Goal: Find contact information: Find contact information

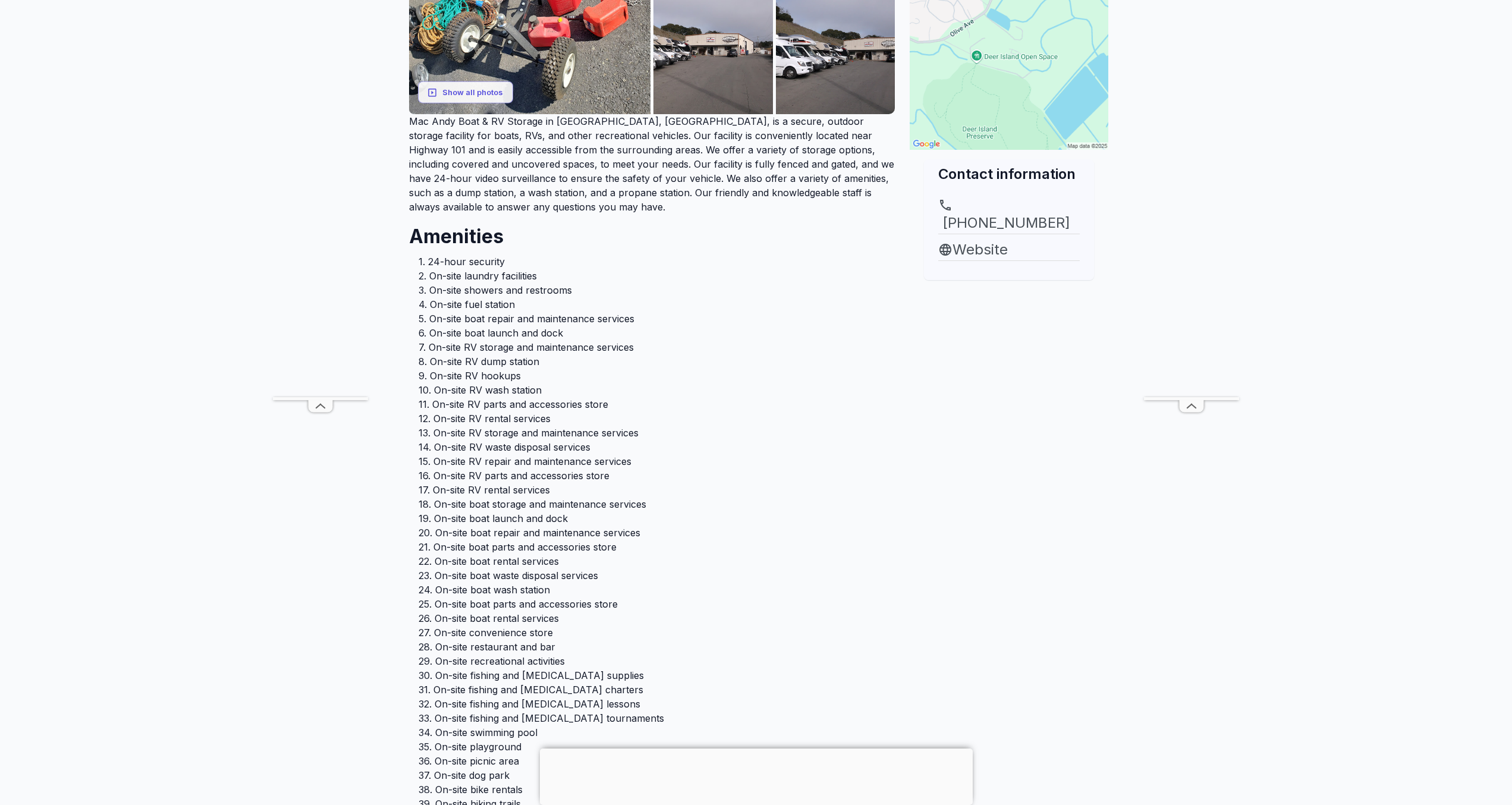
scroll to position [38, 0]
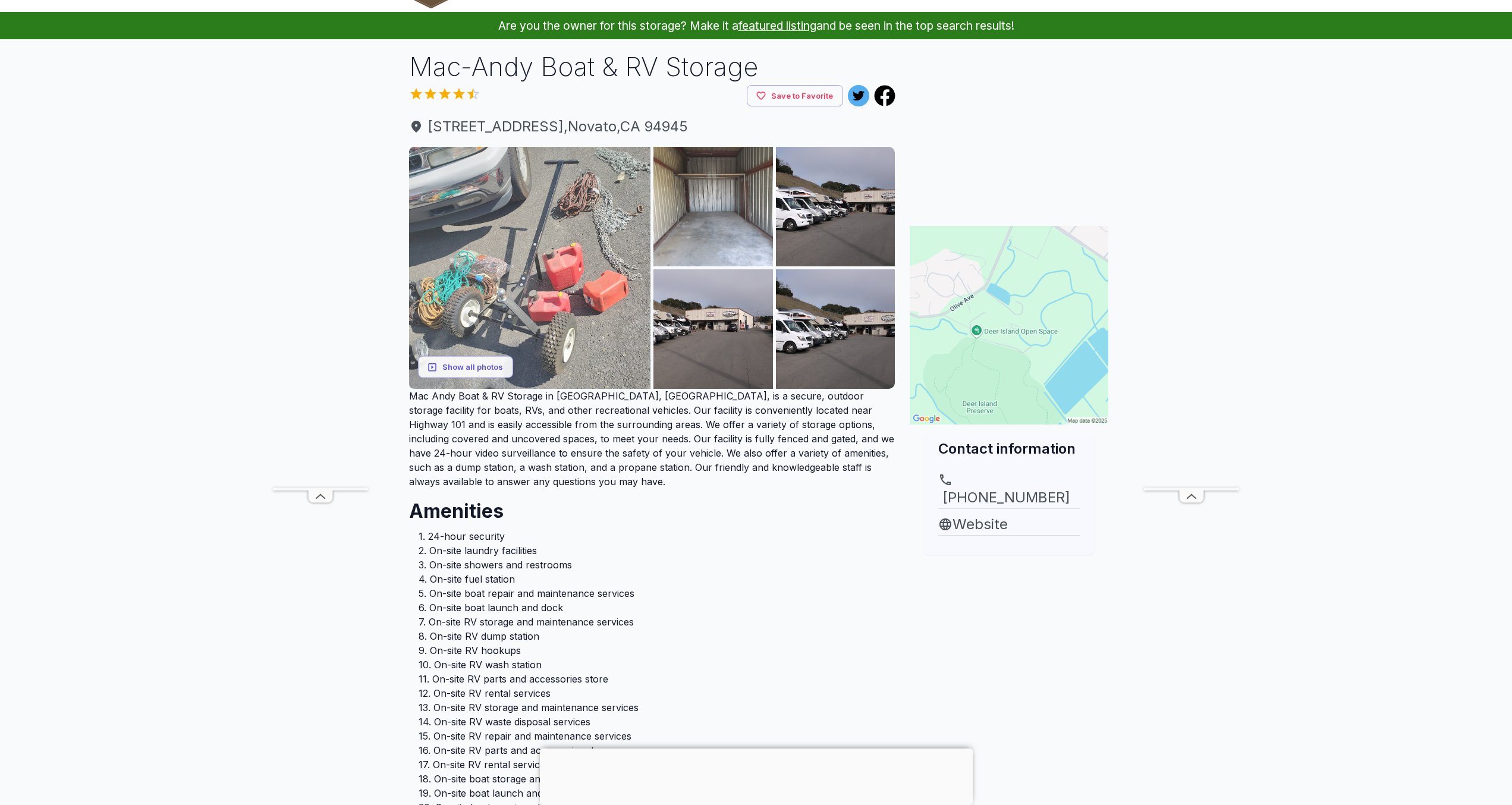
click at [453, 327] on img at bounding box center [530, 267] width 242 height 242
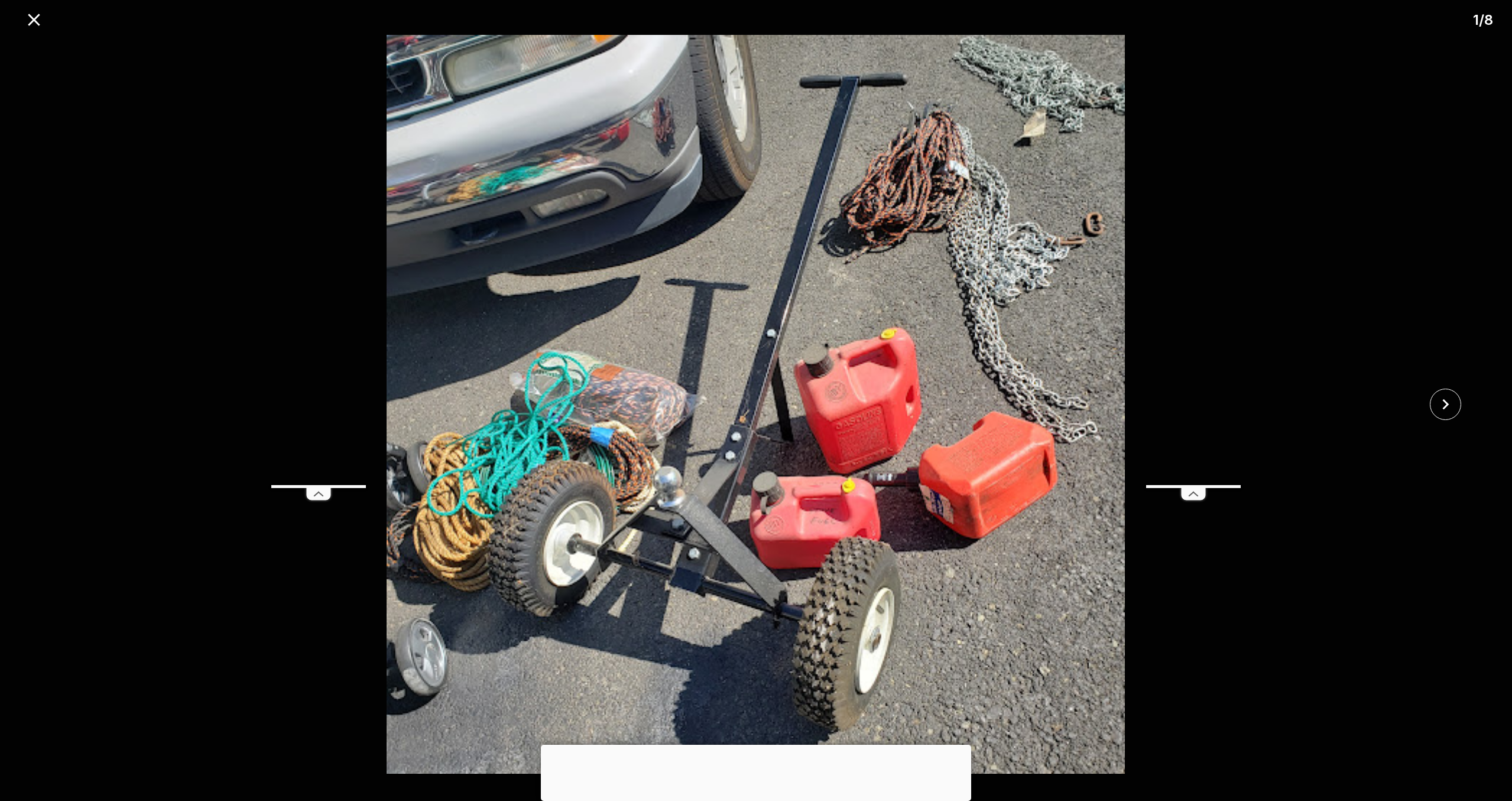
click at [1188, 491] on icon at bounding box center [1193, 493] width 23 height 12
click at [751, 745] on div at bounding box center [756, 745] width 430 height 0
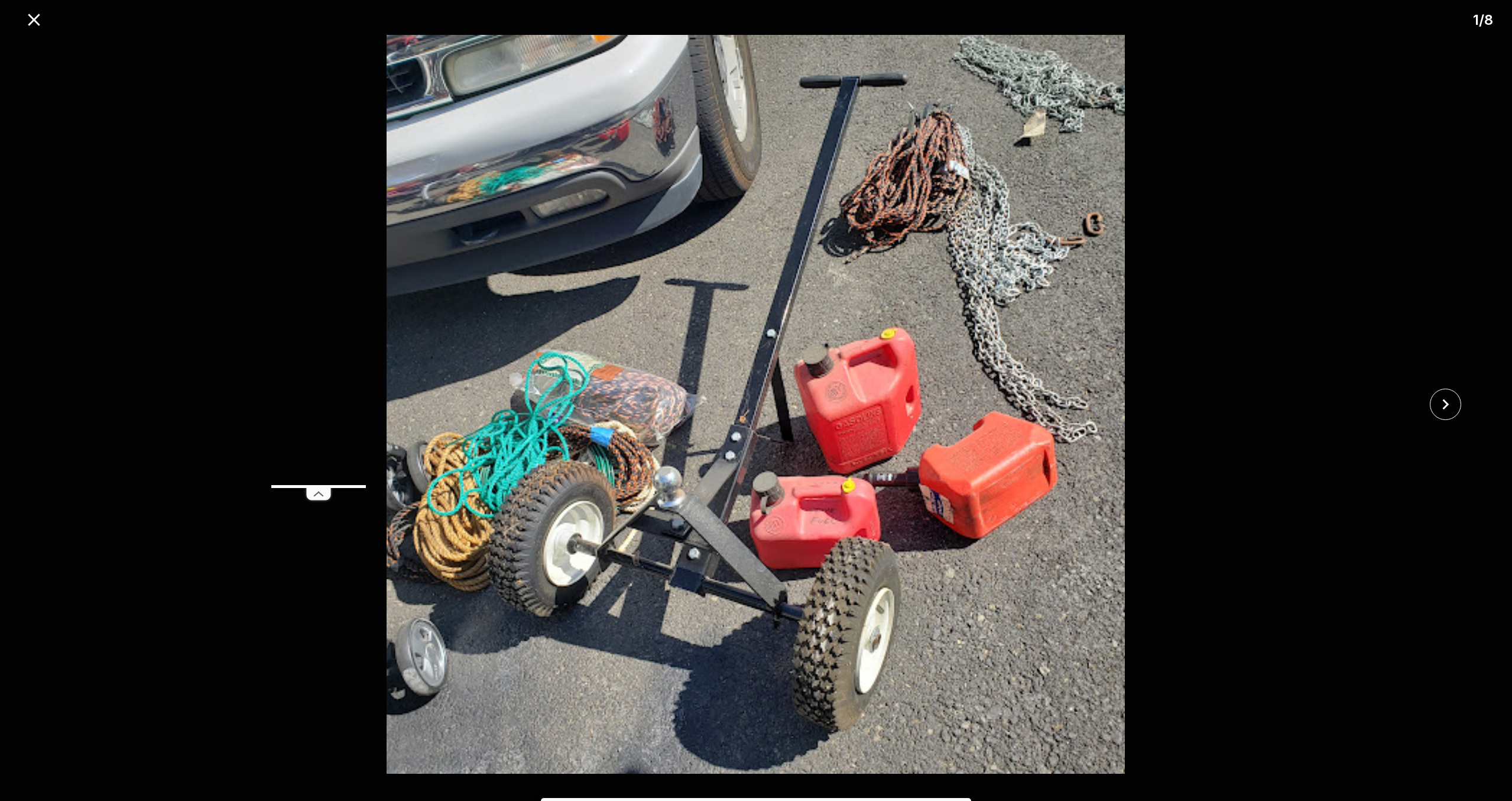
click at [316, 491] on icon at bounding box center [318, 493] width 23 height 12
click at [1446, 398] on icon "close" at bounding box center [1445, 404] width 20 height 21
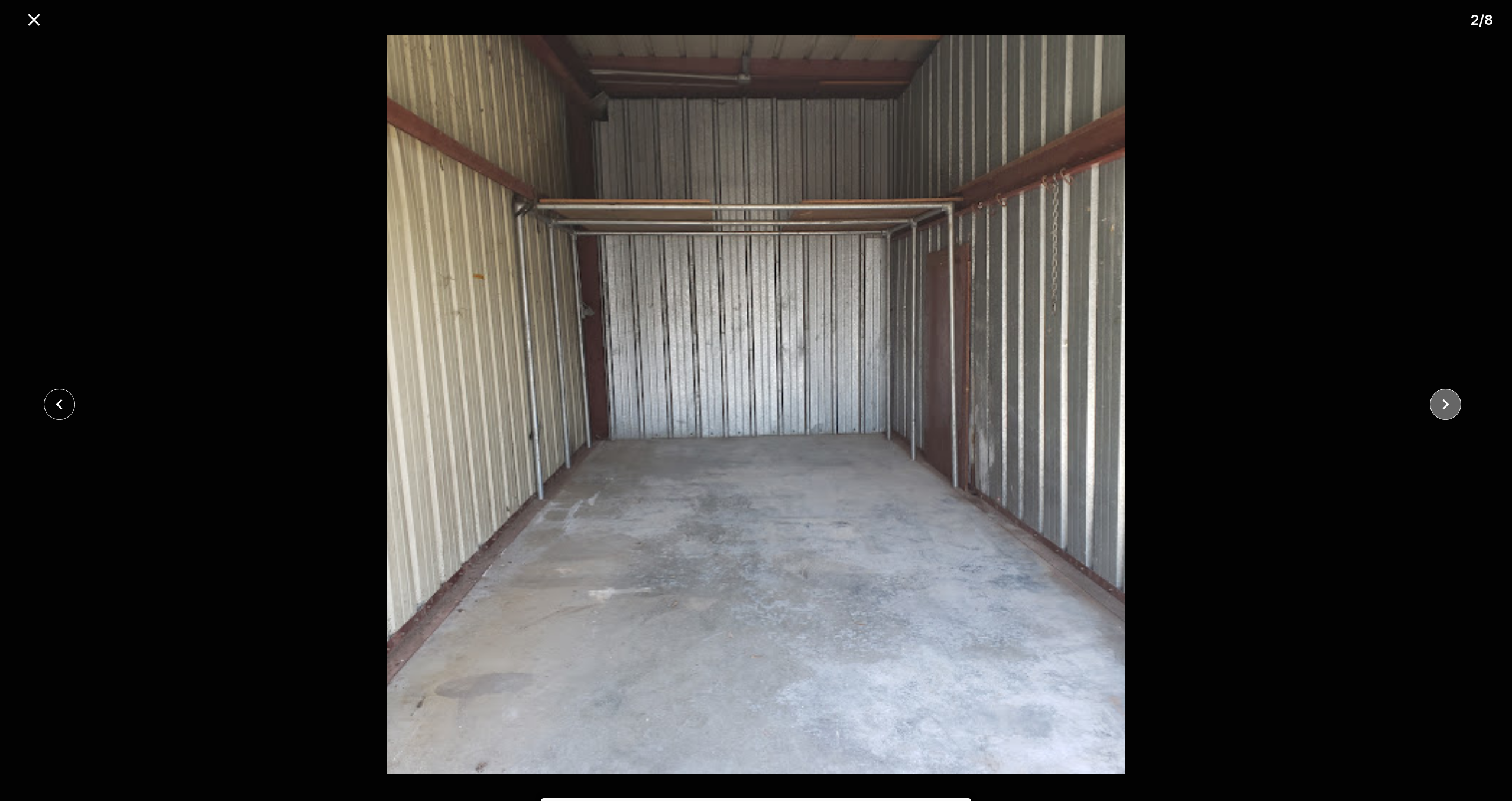
click at [1446, 398] on icon "close" at bounding box center [1445, 404] width 20 height 21
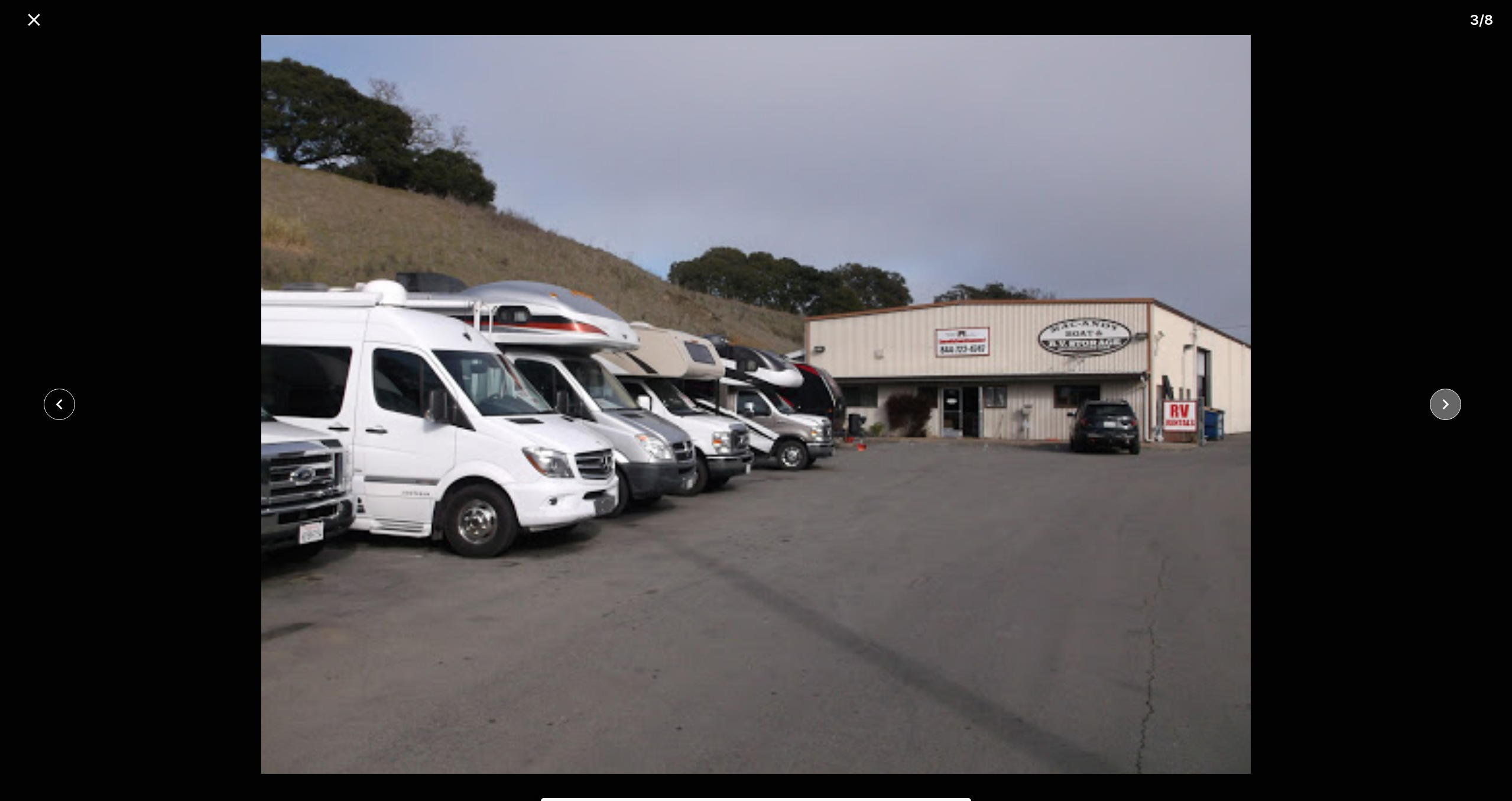
click at [1447, 398] on icon "close" at bounding box center [1445, 404] width 20 height 21
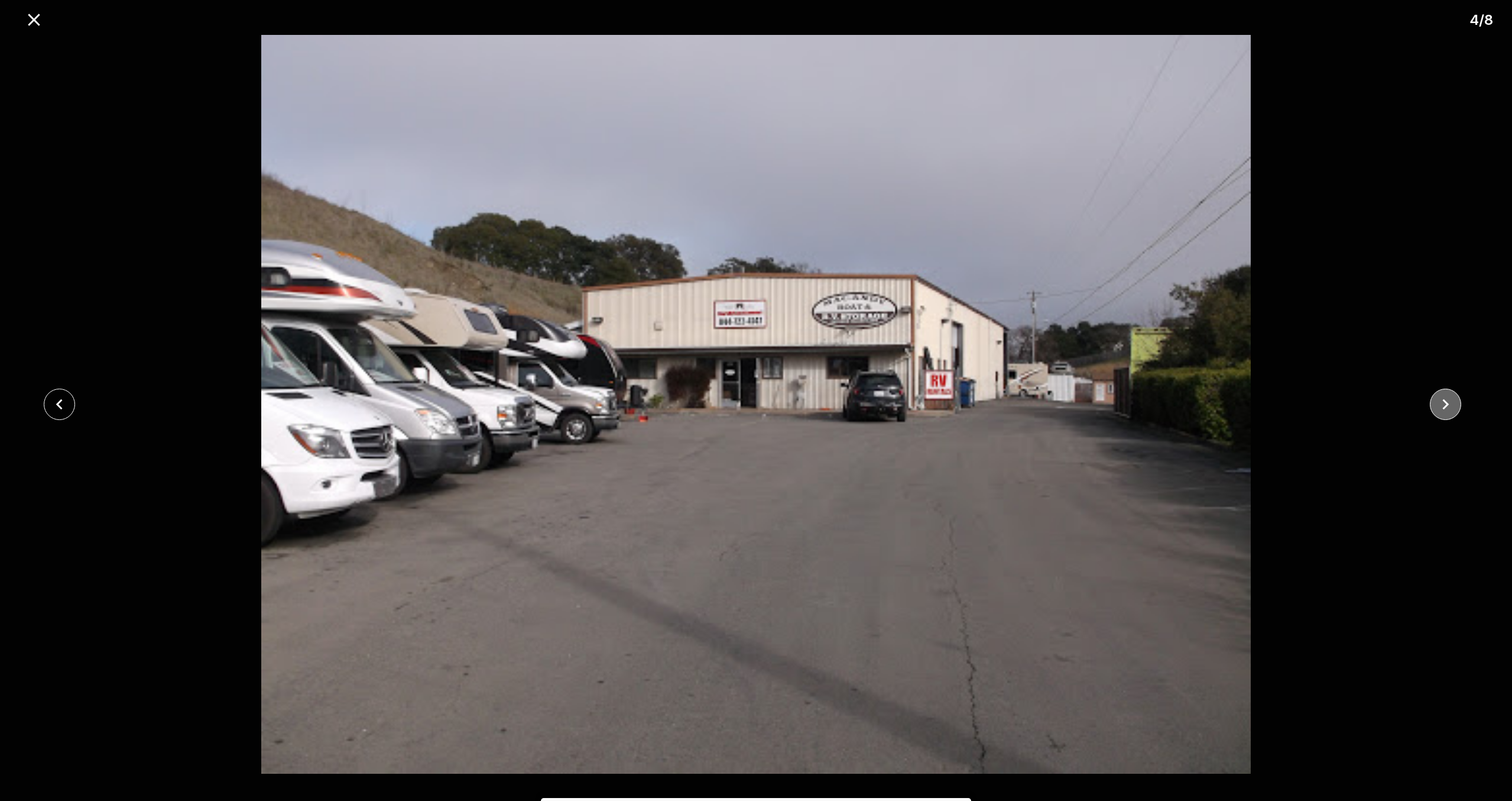
click at [1447, 398] on icon "close" at bounding box center [1445, 404] width 20 height 21
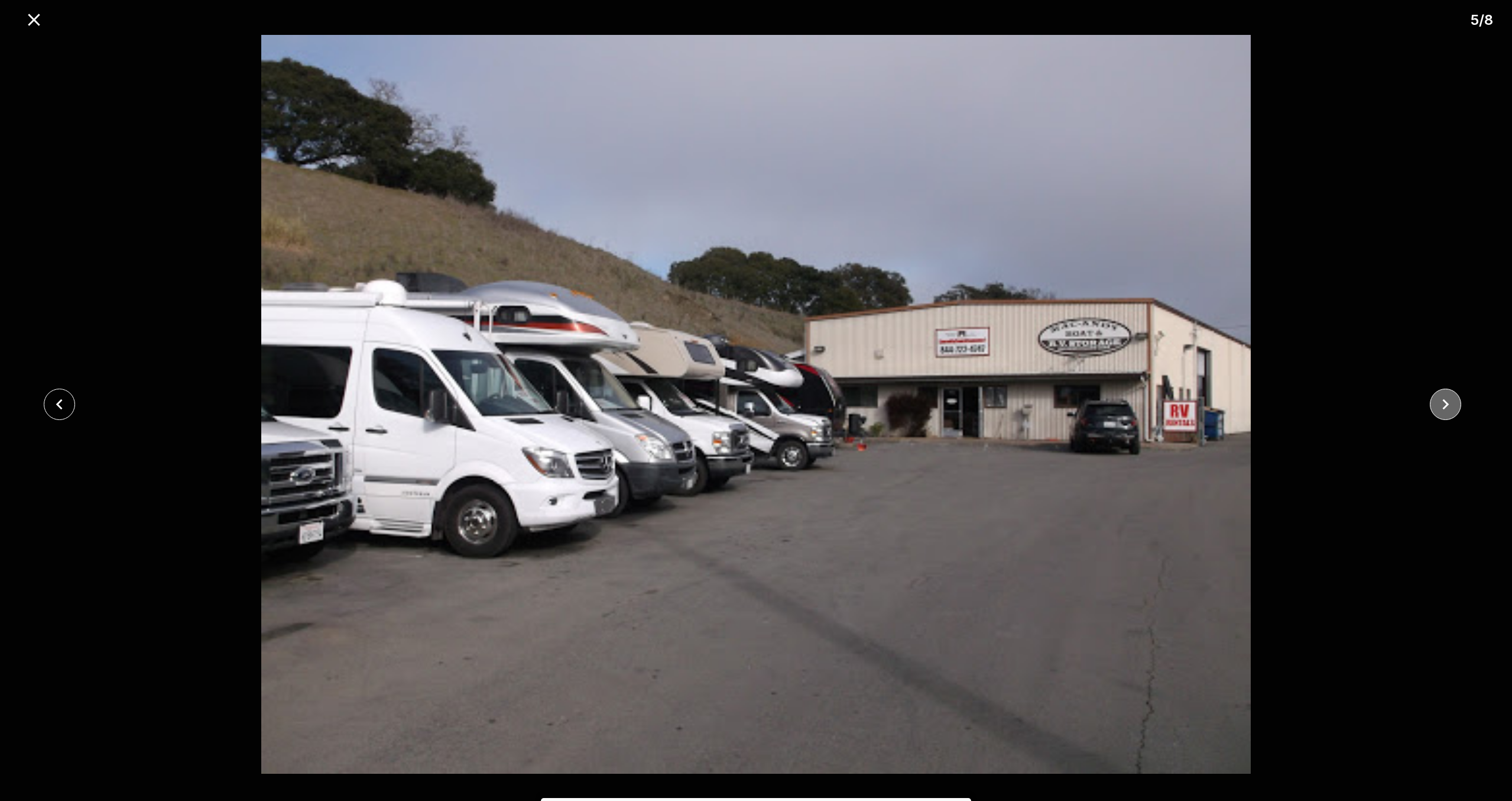
click at [1447, 398] on icon "close" at bounding box center [1445, 404] width 20 height 21
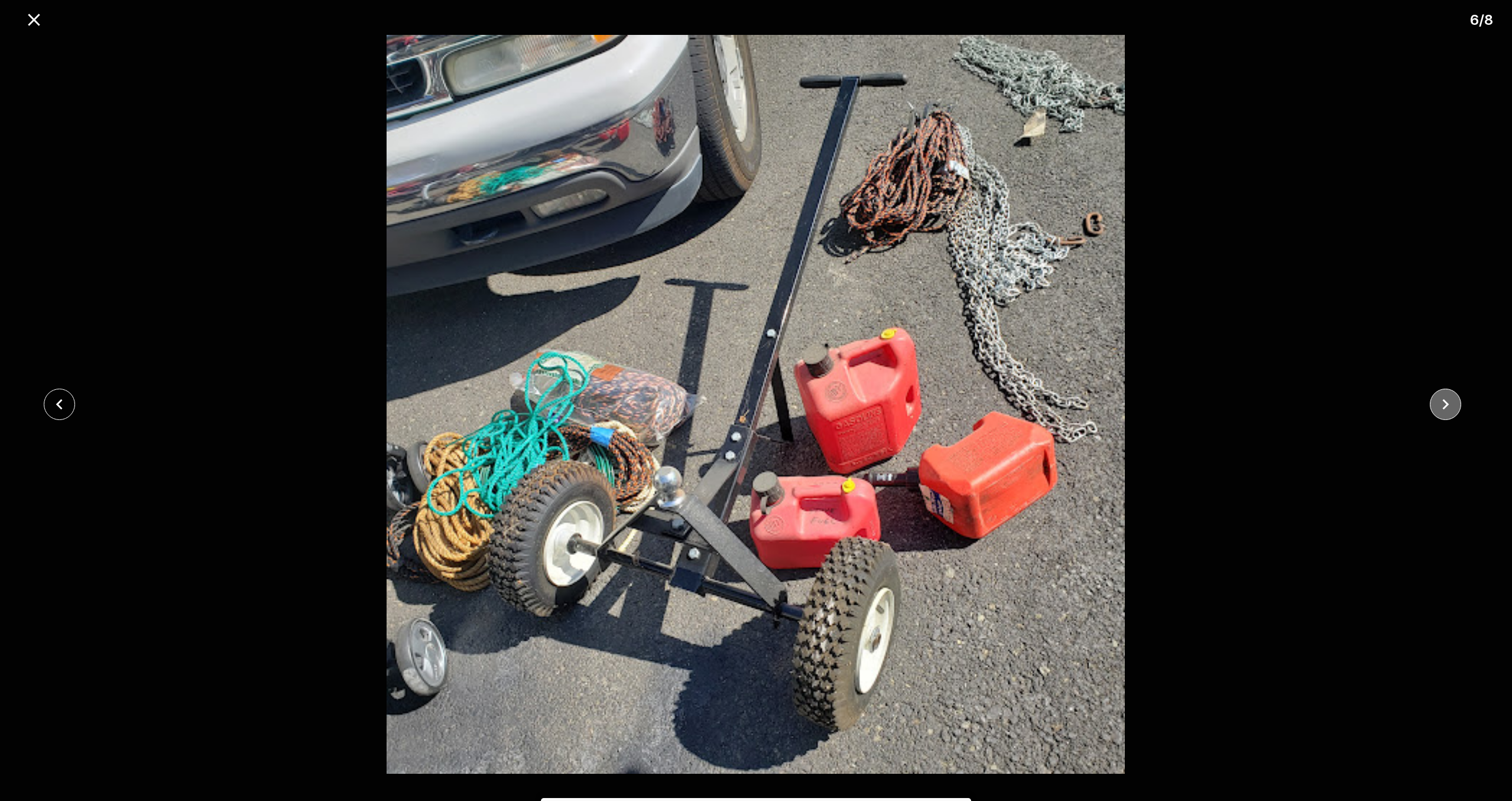
click at [1445, 409] on icon "close" at bounding box center [1445, 404] width 20 height 21
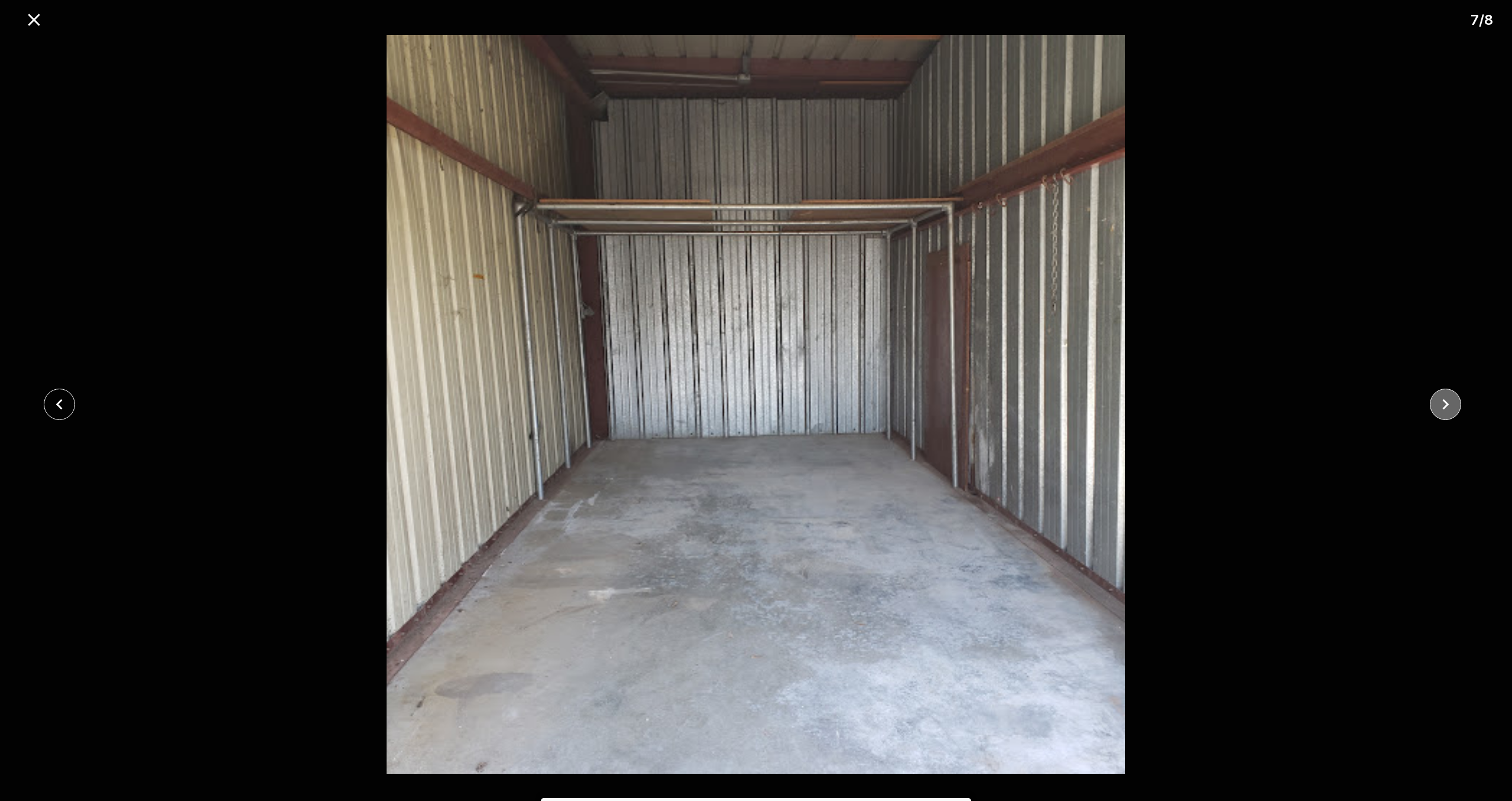
click at [1445, 409] on icon "close" at bounding box center [1445, 404] width 20 height 21
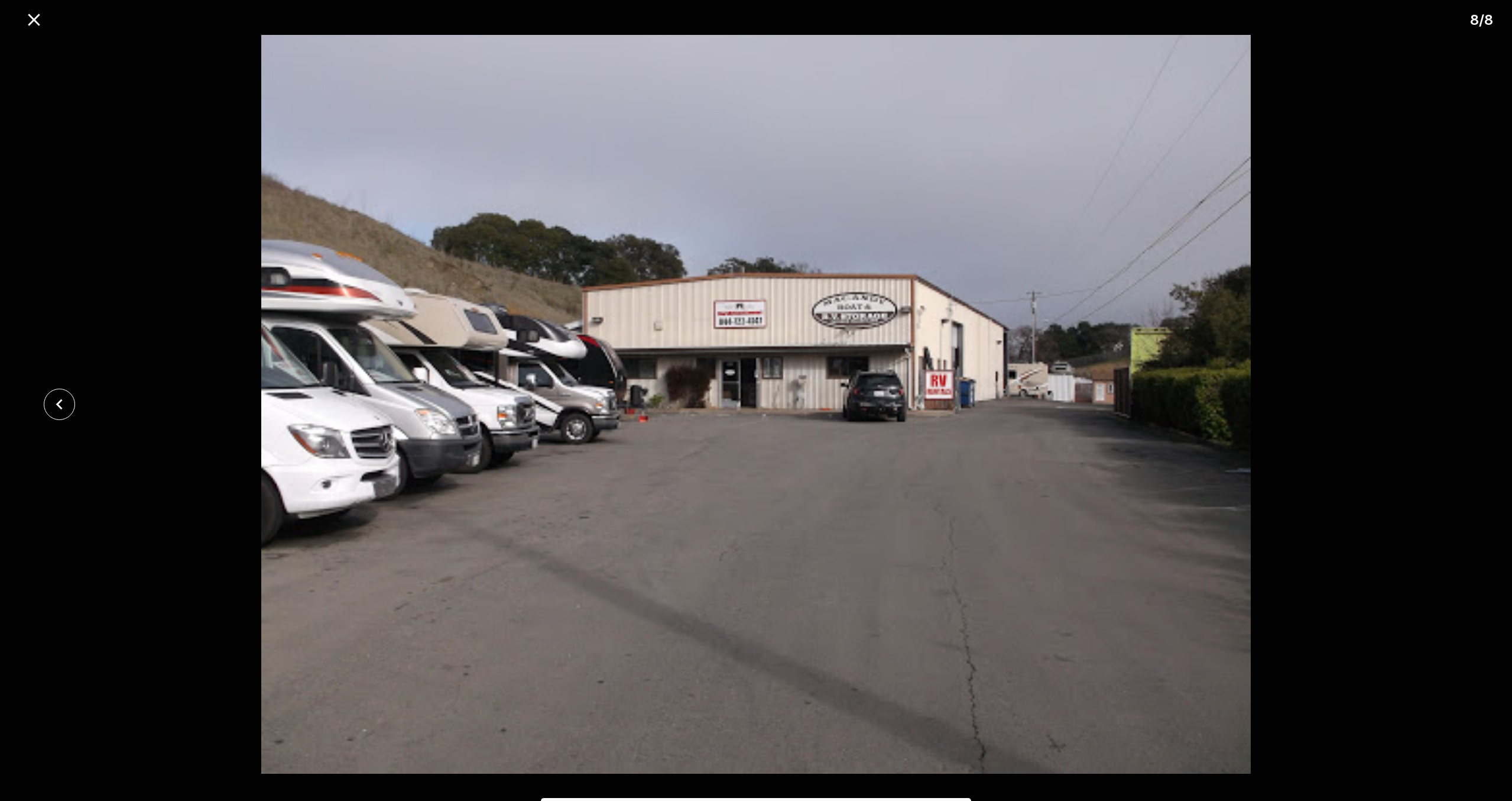
click at [1445, 409] on div at bounding box center [756, 404] width 1512 height 739
click at [60, 404] on icon "close" at bounding box center [59, 404] width 20 height 21
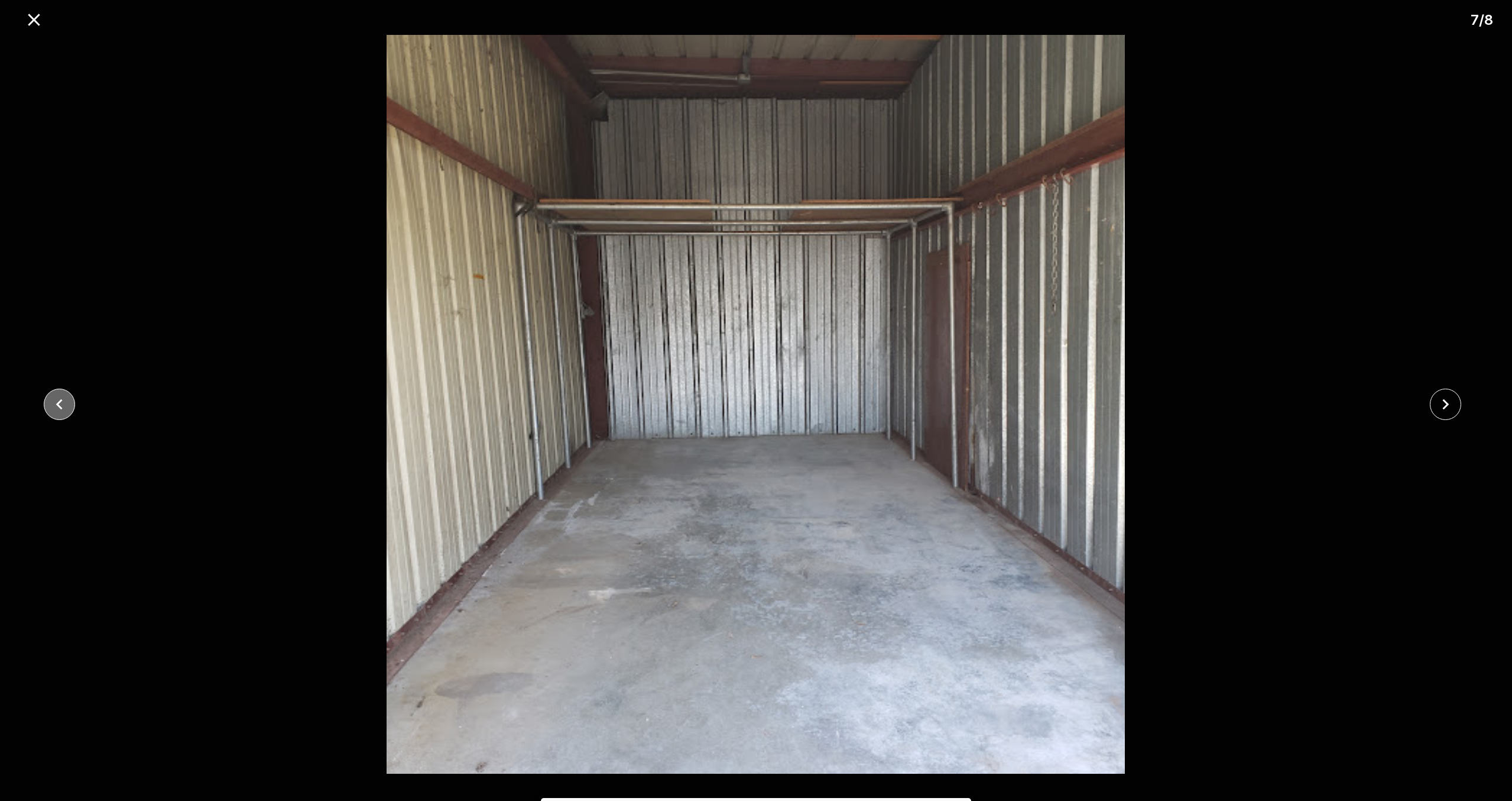
click at [60, 404] on icon "close" at bounding box center [59, 404] width 20 height 21
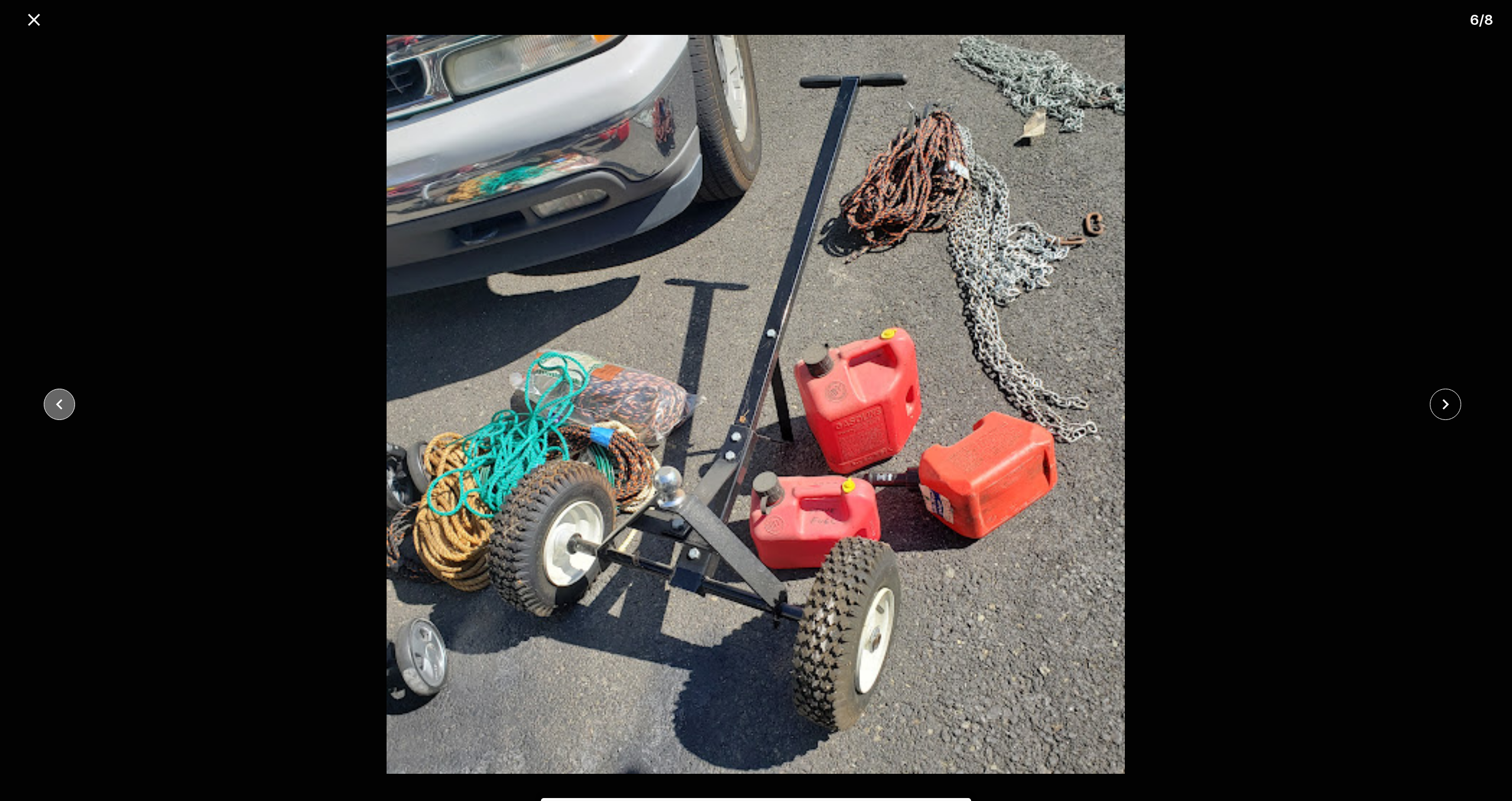
click at [60, 404] on icon "close" at bounding box center [59, 404] width 20 height 21
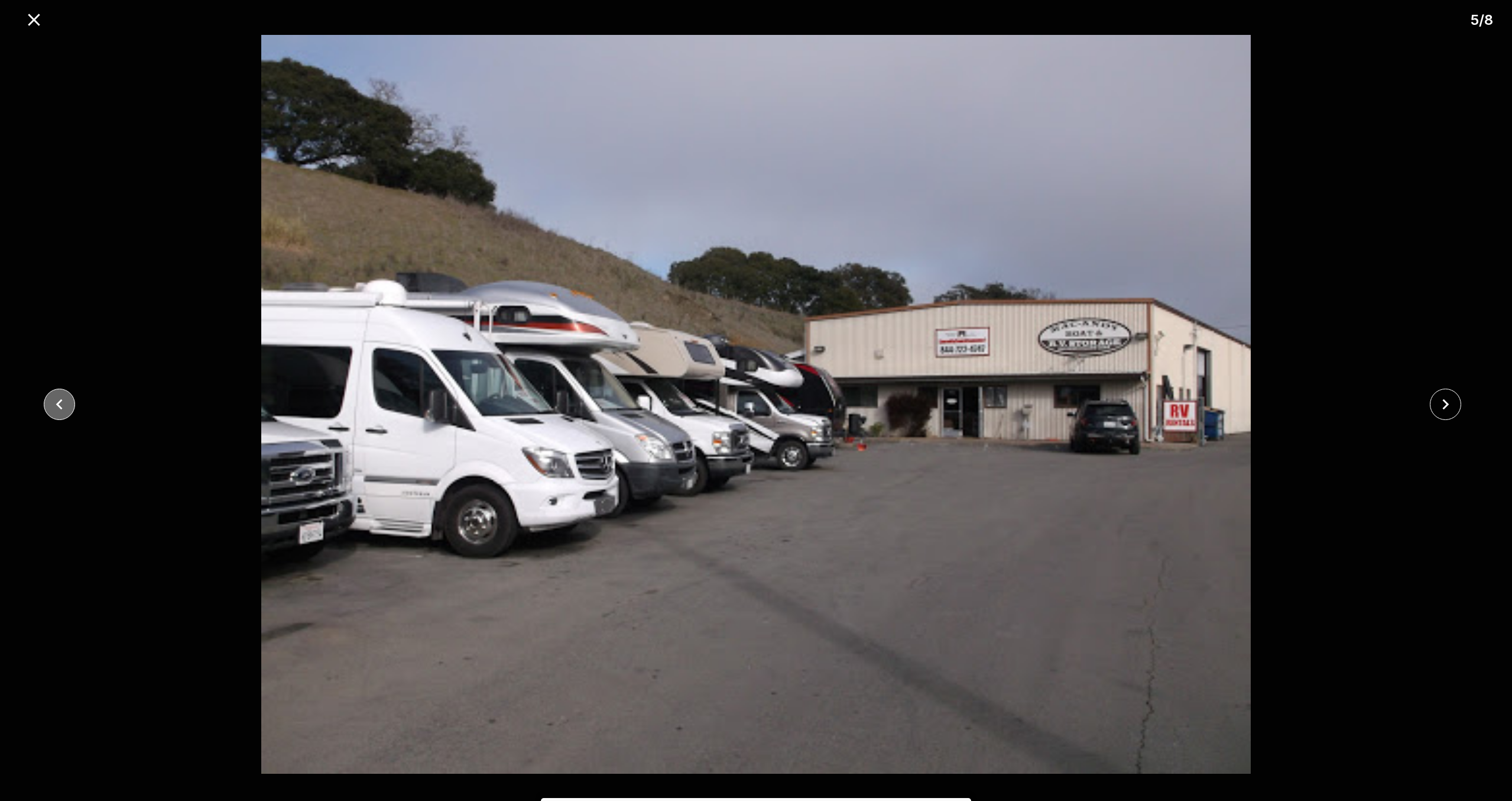
click at [60, 404] on icon "close" at bounding box center [59, 404] width 20 height 21
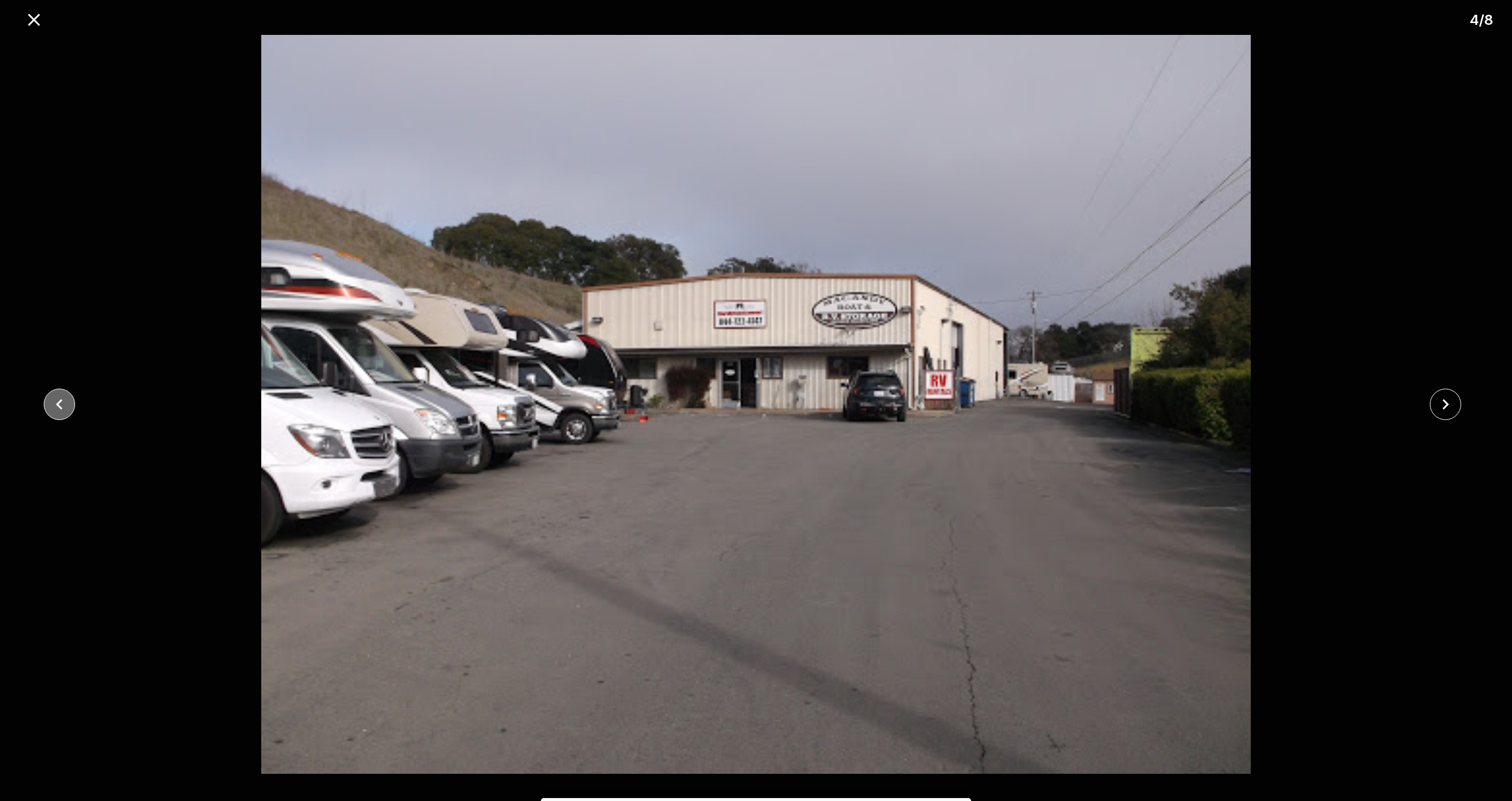
click at [60, 403] on icon "close" at bounding box center [59, 404] width 20 height 21
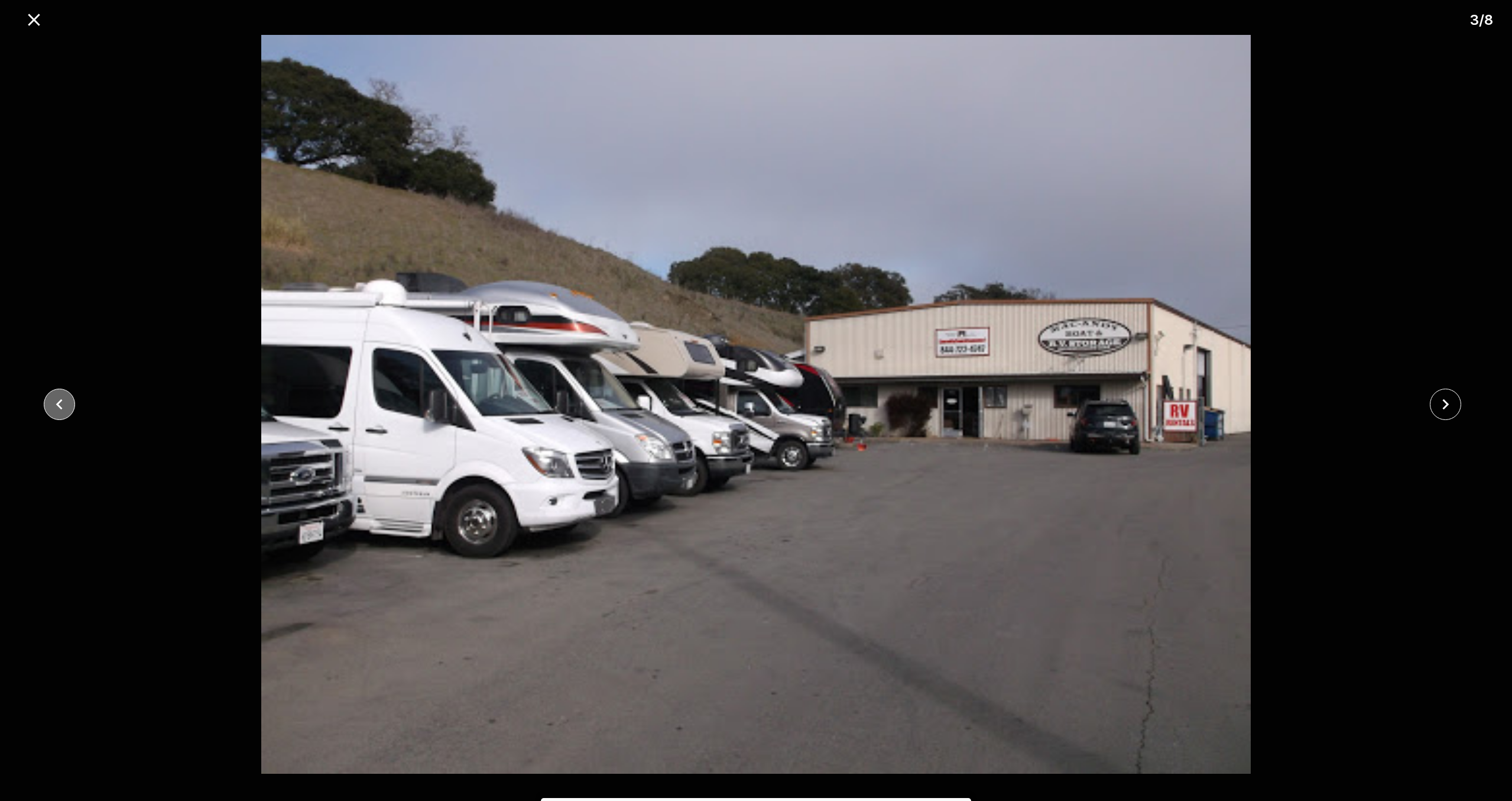
click at [60, 403] on icon "close" at bounding box center [59, 404] width 20 height 21
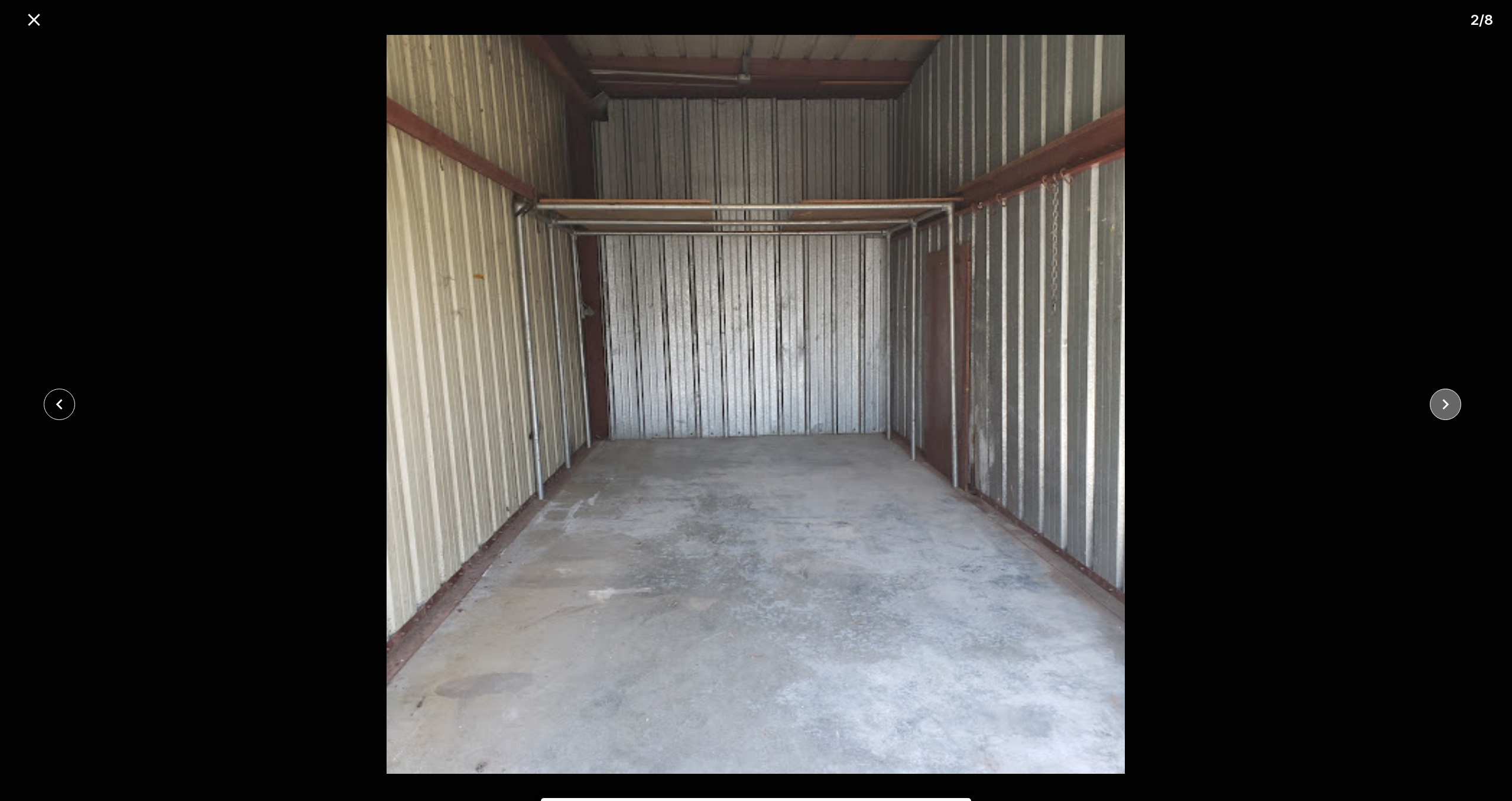
click at [1451, 402] on icon "close" at bounding box center [1445, 404] width 20 height 21
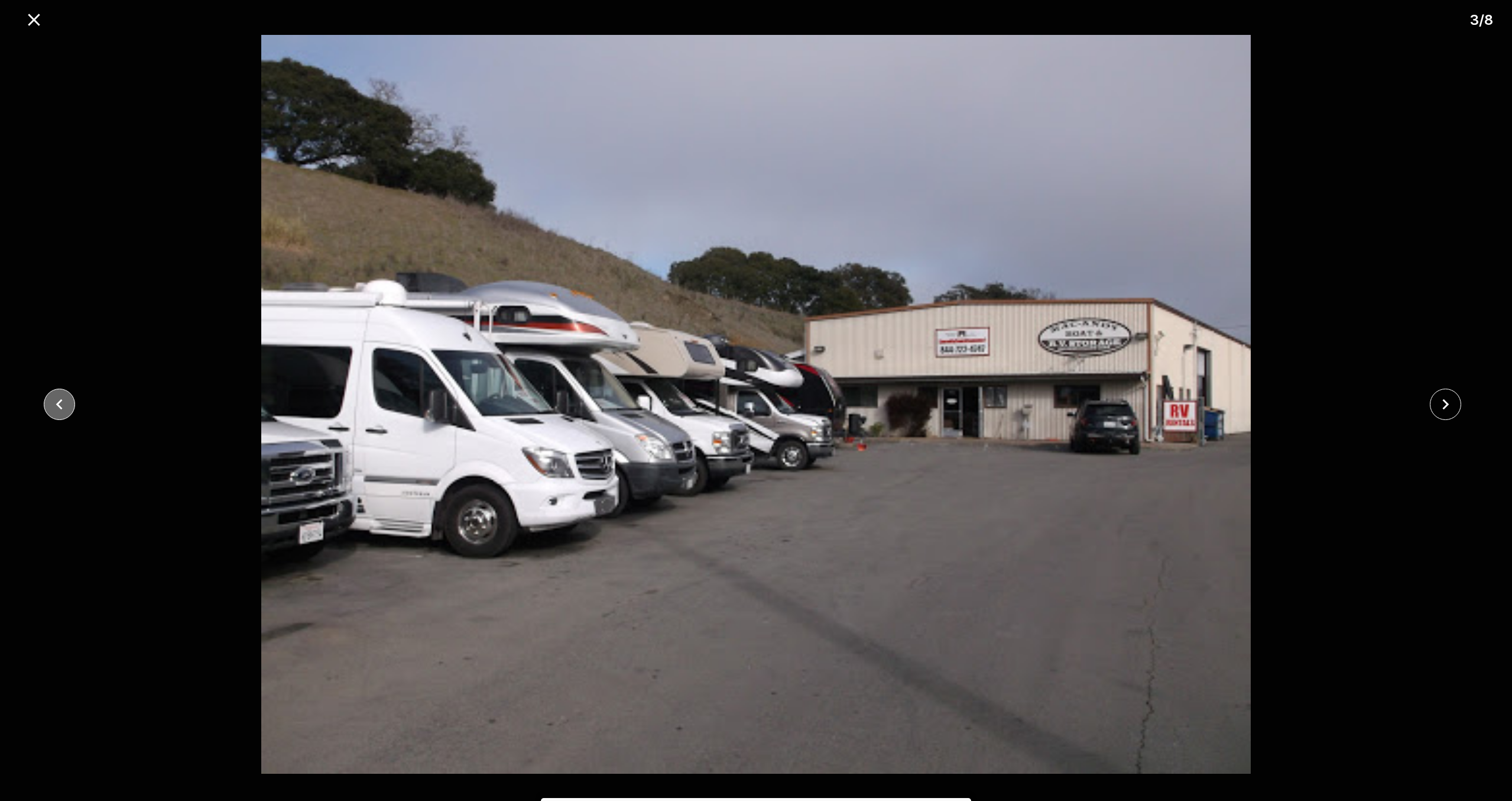
click at [54, 396] on icon "close" at bounding box center [59, 404] width 20 height 21
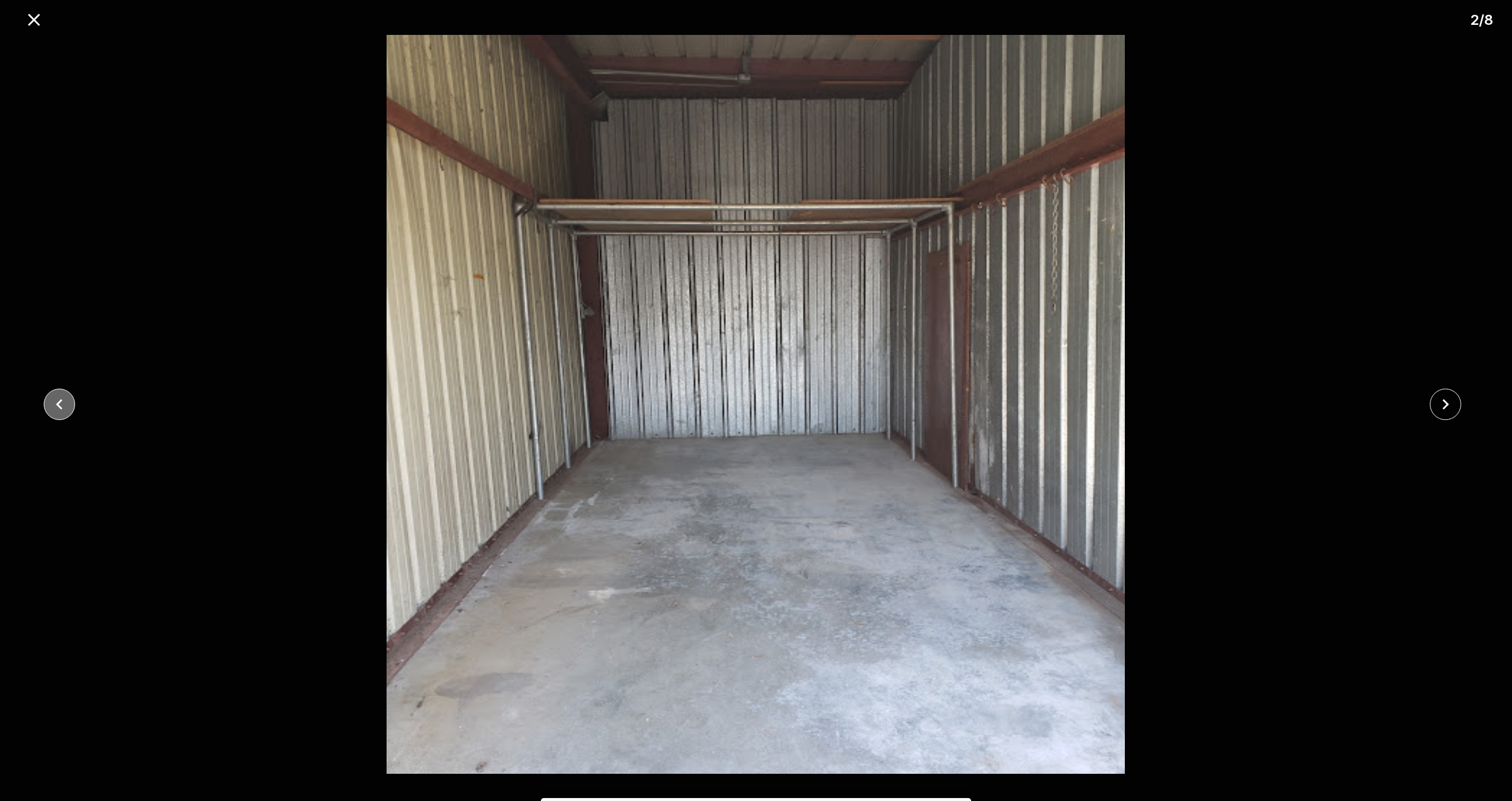
click at [59, 395] on icon "close" at bounding box center [59, 404] width 20 height 21
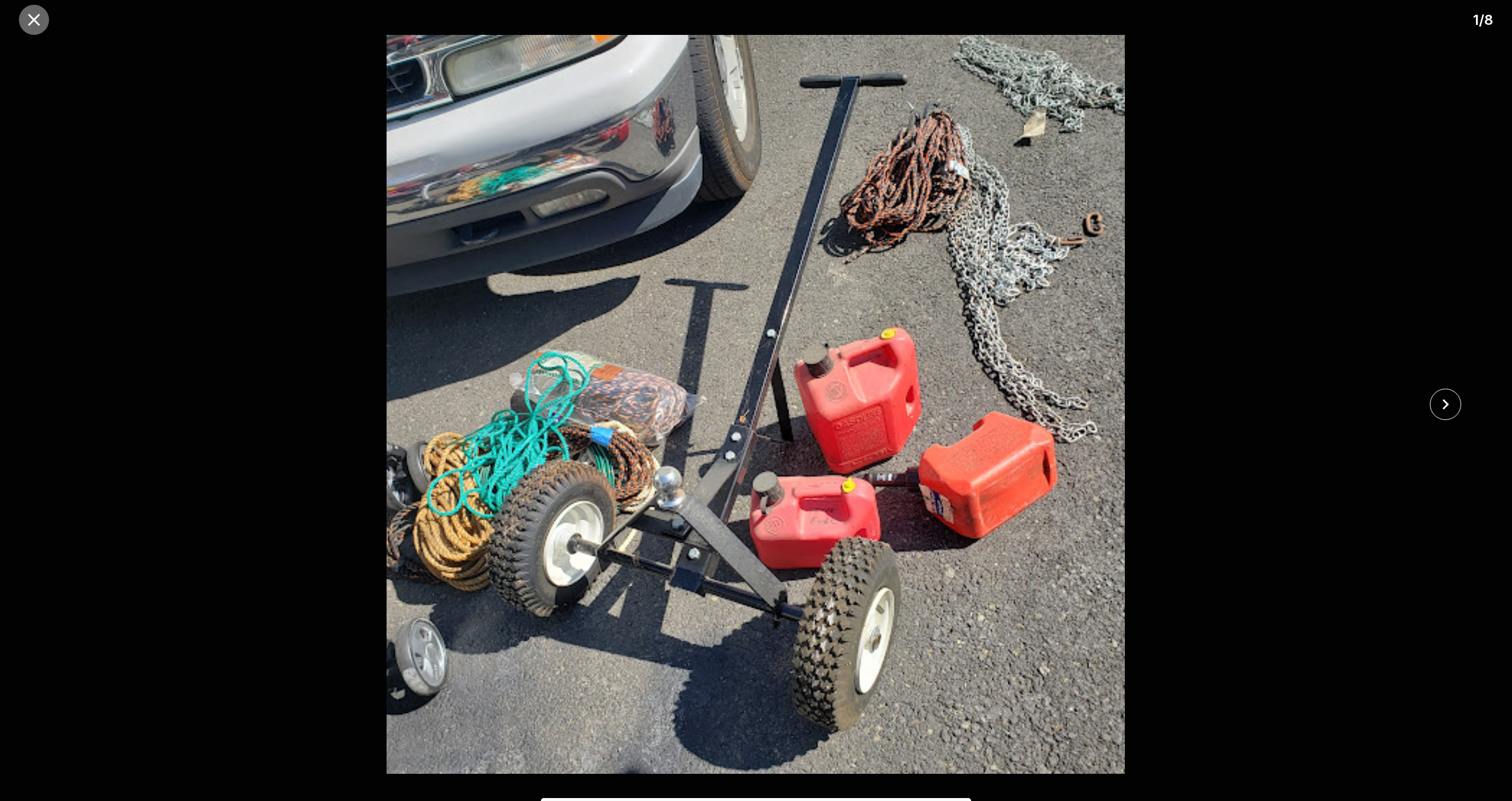
click at [35, 17] on icon "close" at bounding box center [34, 20] width 20 height 21
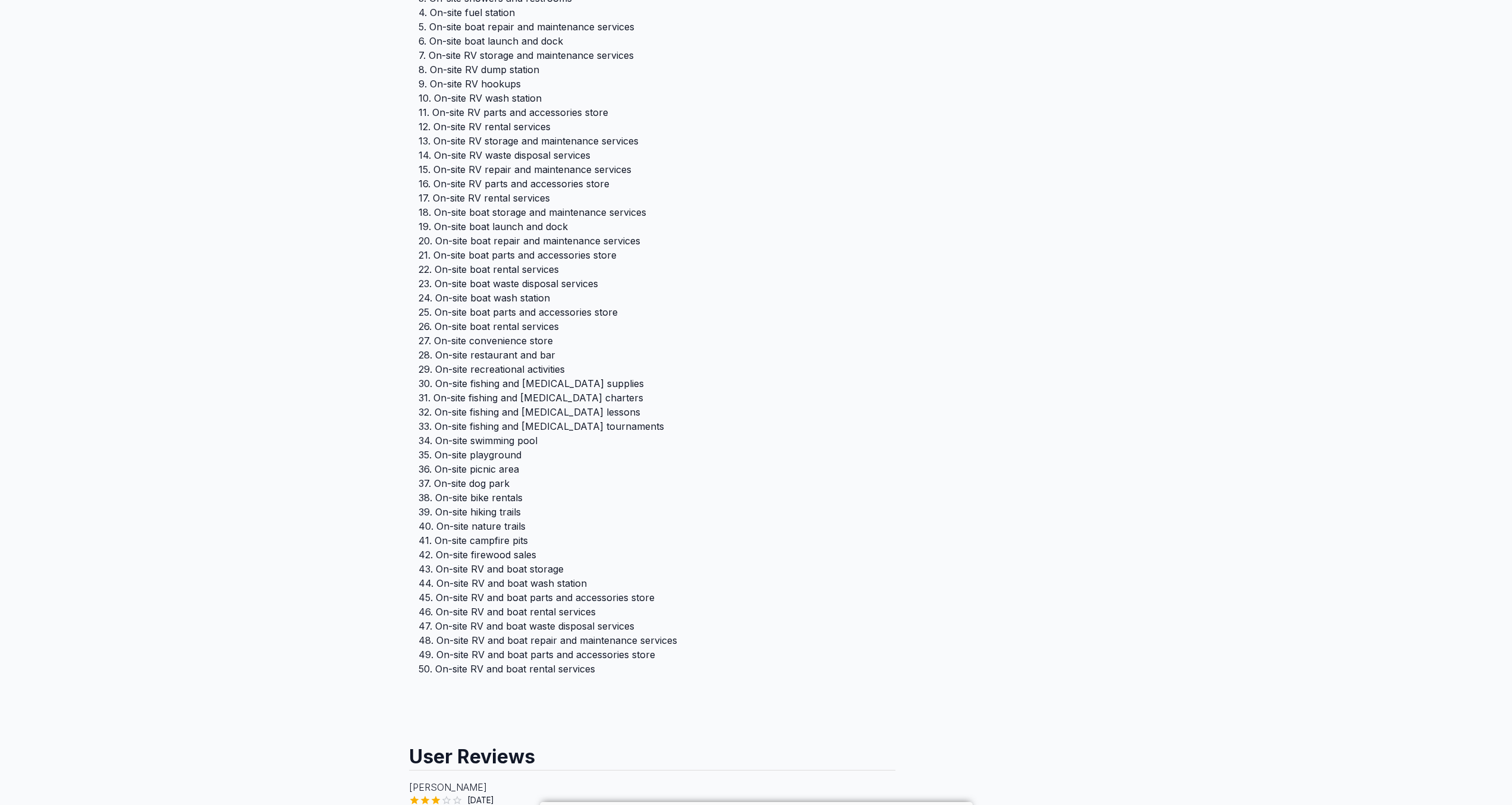
scroll to position [0, 0]
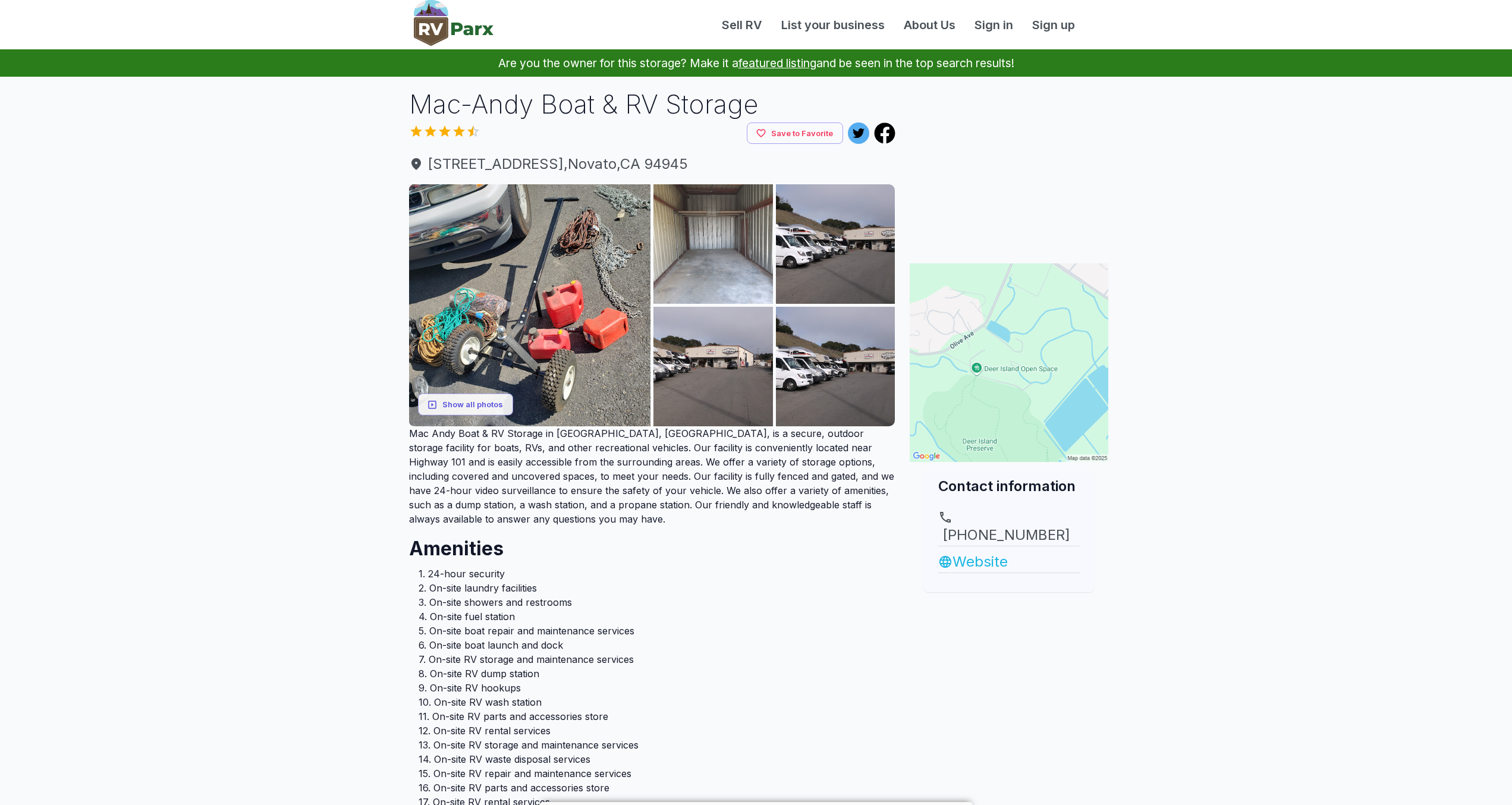
click at [975, 556] on link "Website" at bounding box center [1008, 561] width 141 height 21
